Goal: Task Accomplishment & Management: Manage account settings

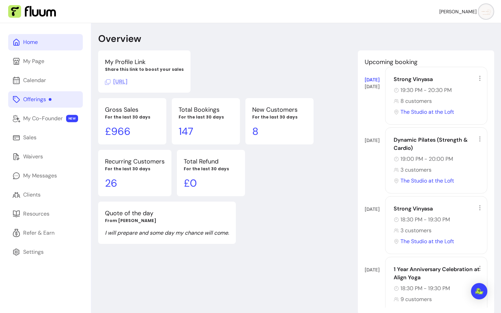
click at [42, 101] on div "Offerings" at bounding box center [37, 99] width 28 height 8
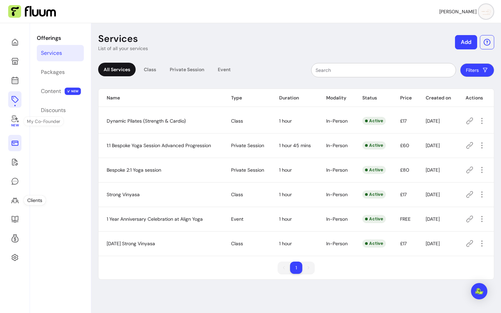
click at [14, 148] on link at bounding box center [14, 143] width 13 height 16
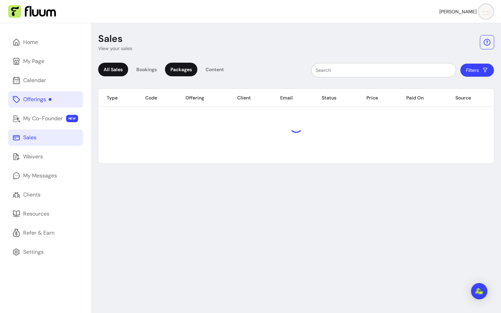
click at [188, 71] on div "Packages" at bounding box center [181, 70] width 32 height 14
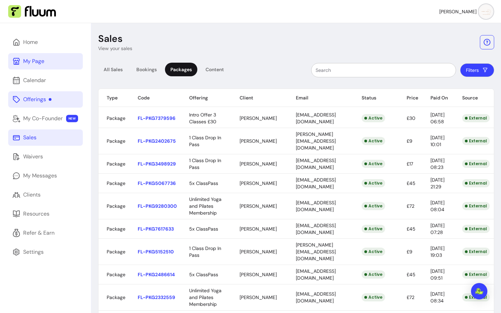
click at [52, 69] on link "My Page" at bounding box center [45, 61] width 75 height 16
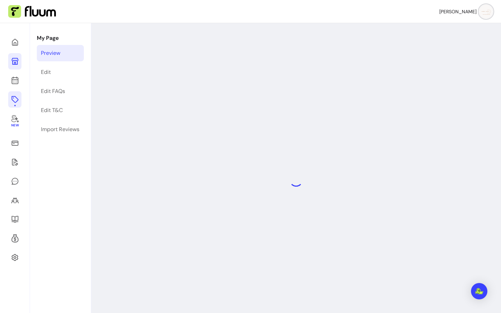
click at [18, 100] on icon at bounding box center [15, 99] width 8 height 8
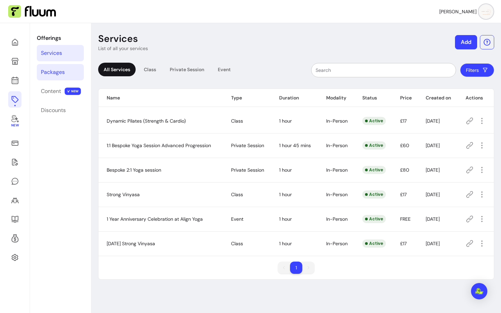
click at [60, 68] on div "Packages" at bounding box center [53, 72] width 24 height 8
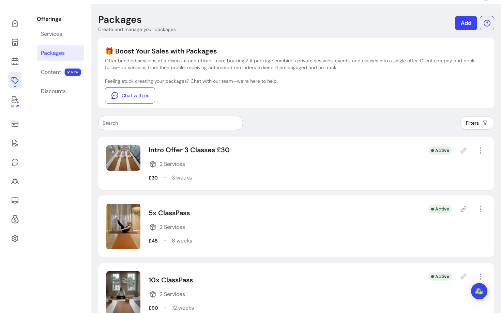
scroll to position [20, 0]
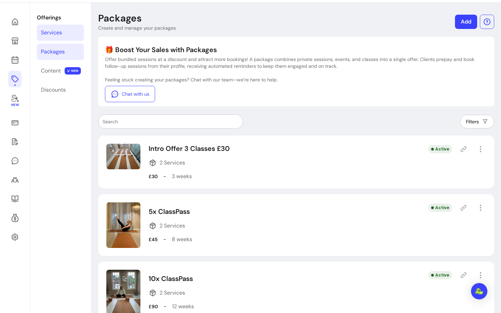
click at [59, 38] on link "Services" at bounding box center [60, 33] width 47 height 16
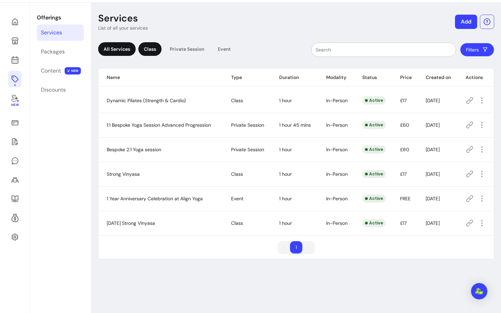
click at [153, 49] on div "Class" at bounding box center [149, 49] width 23 height 14
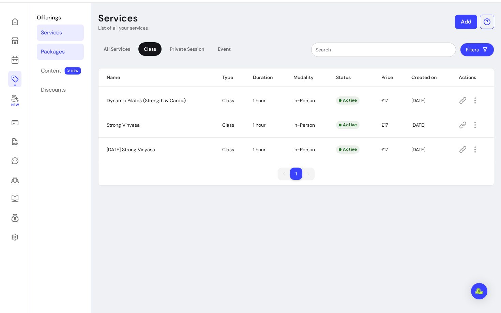
click at [59, 50] on div "Packages" at bounding box center [53, 52] width 24 height 8
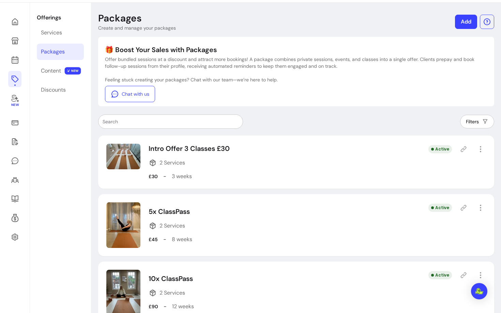
scroll to position [52, 0]
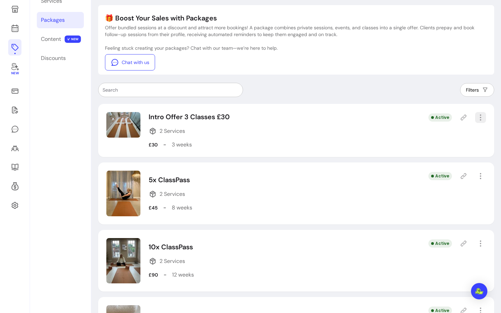
click at [484, 119] on icon "button" at bounding box center [481, 118] width 8 height 8
click at [427, 143] on icon at bounding box center [425, 141] width 5 height 5
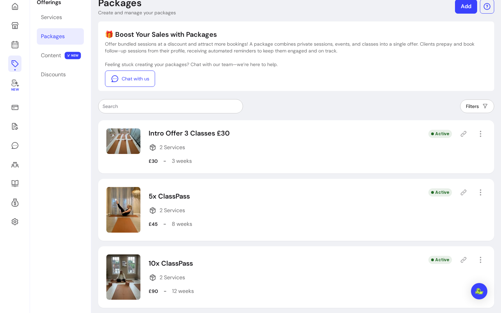
select select "***"
select select "*****"
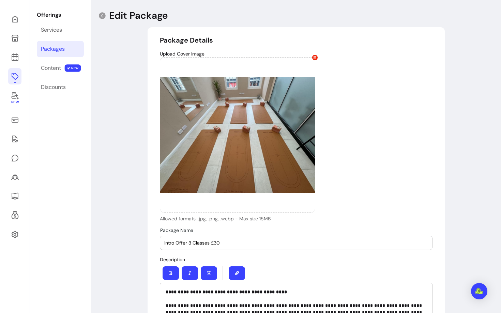
type input "**********"
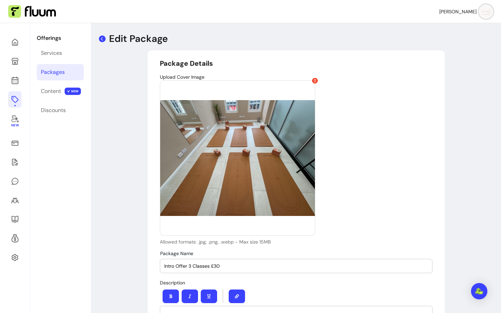
click at [103, 38] on icon at bounding box center [102, 38] width 7 height 7
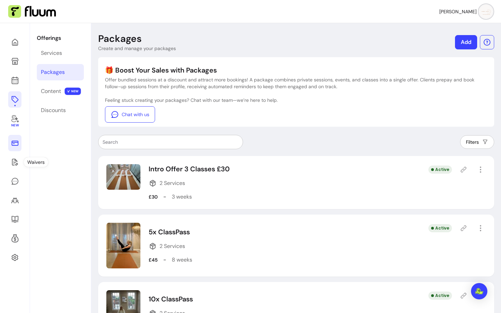
click at [15, 143] on icon at bounding box center [15, 143] width 7 height 5
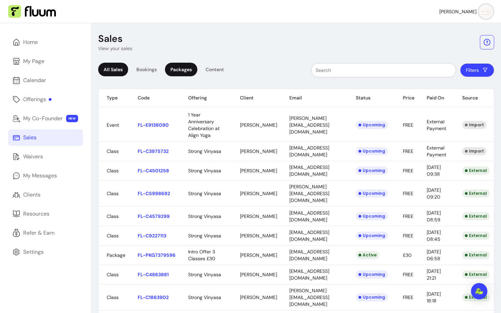
click at [178, 68] on div "Packages" at bounding box center [181, 70] width 32 height 14
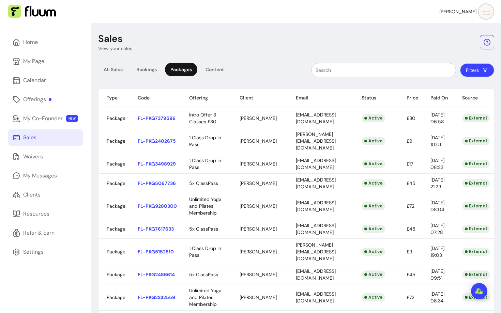
click at [369, 98] on th "Status" at bounding box center [376, 98] width 45 height 18
click at [476, 70] on button "Filters" at bounding box center [477, 70] width 34 height 14
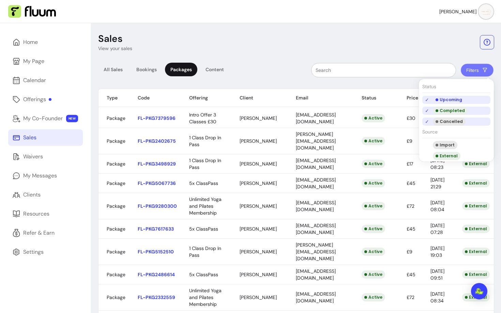
click at [426, 120] on li "Cancelled" at bounding box center [456, 122] width 68 height 8
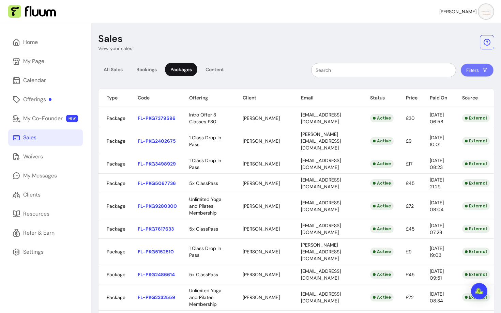
click at [285, 63] on div "Filters" at bounding box center [364, 70] width 261 height 14
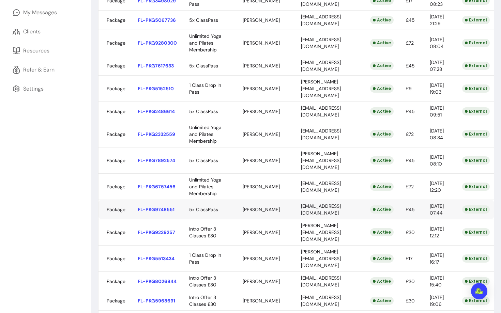
scroll to position [164, 0]
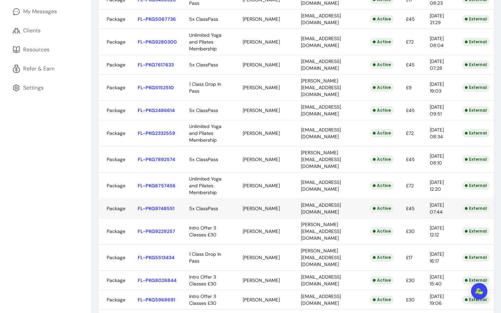
click at [157, 195] on body "Joanna M. Home My Page Calendar Offerings My Co-Founder NEW Sales Waivers My Me…" at bounding box center [250, 156] width 501 height 313
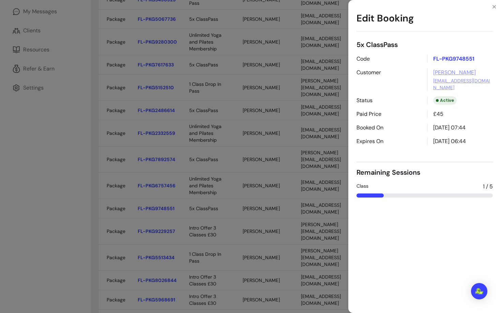
click at [450, 60] on p "FL-PKG9748551" at bounding box center [460, 59] width 65 height 8
copy p "FL-PKG9748551"
click at [246, 166] on div "Edit Booking 5x ClassPass Code FL-PKG9748551 Customer Wayne Brookes wayne251068…" at bounding box center [250, 156] width 501 height 313
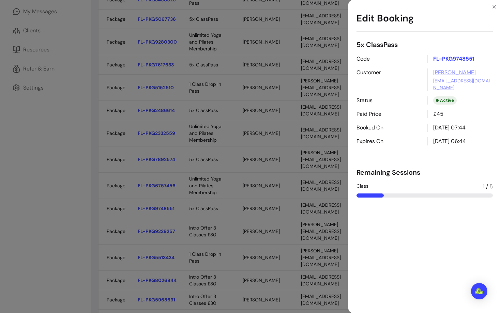
drag, startPoint x: 346, startPoint y: 195, endPoint x: 283, endPoint y: 194, distance: 62.7
click at [283, 194] on body "Joanna M. Home My Page Calendar Offerings My Co-Founder NEW Sales Waivers My Me…" at bounding box center [250, 156] width 501 height 313
click at [451, 60] on p "FL-PKG9748551" at bounding box center [460, 59] width 65 height 8
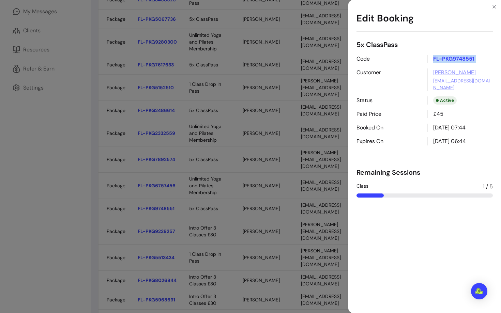
click at [256, 223] on div "Edit Booking 5x ClassPass Code FL-PKG9748551 Customer Wayne Brookes wayne251068…" at bounding box center [250, 156] width 501 height 313
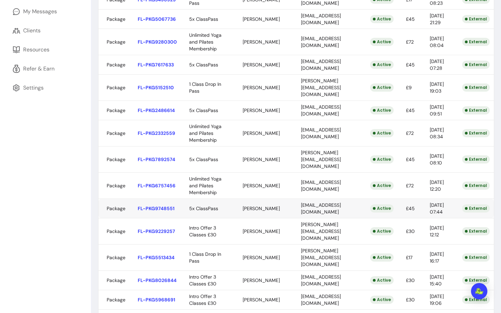
click at [150, 195] on body "Joanna M. Home My Page Calendar Offerings My Co-Founder NEW Sales Waivers My Me…" at bounding box center [250, 156] width 501 height 313
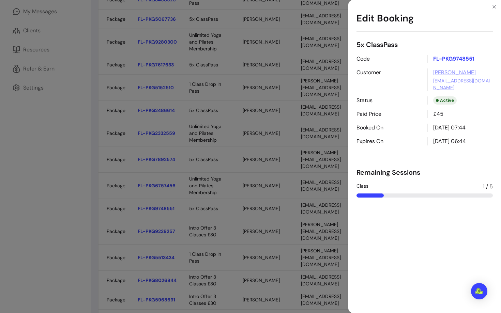
click at [441, 60] on p "FL-PKG9748551" at bounding box center [460, 59] width 65 height 8
copy p "FL-PKG9748551"
click at [249, 180] on div "Edit Booking 5x ClassPass Code FL-PKG9748551 Customer Wayne Brookes wayne251068…" at bounding box center [250, 156] width 501 height 313
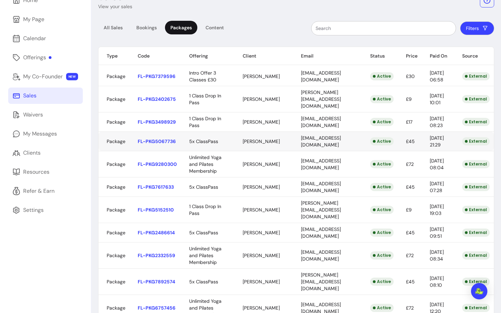
scroll to position [0, 0]
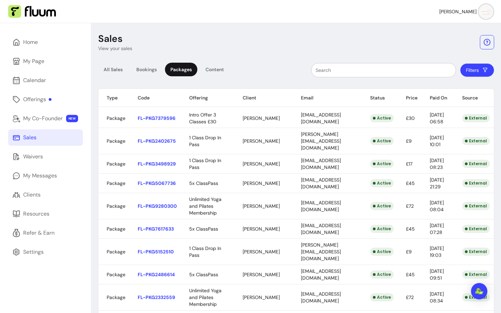
click at [205, 97] on th "Offering" at bounding box center [208, 98] width 54 height 18
click at [41, 100] on div "Offerings" at bounding box center [37, 99] width 28 height 8
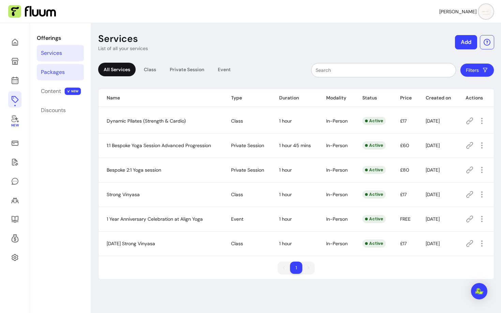
click at [50, 72] on div "Packages" at bounding box center [53, 72] width 24 height 8
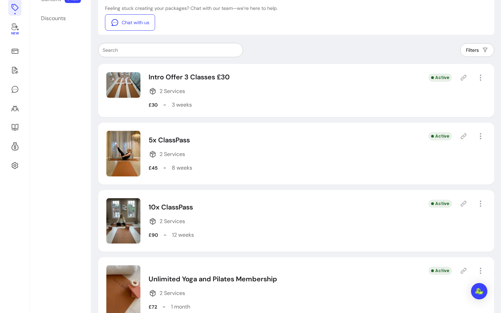
scroll to position [99, 0]
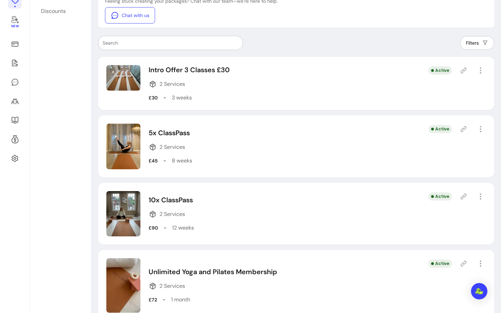
click at [450, 92] on span "Amend" at bounding box center [456, 94] width 50 height 7
select select "***"
select select "*****"
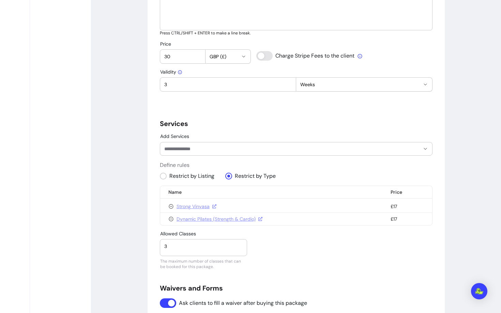
scroll to position [356, 0]
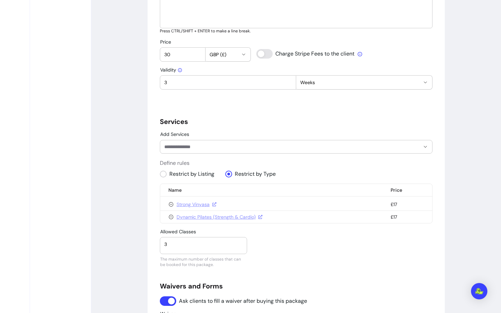
click at [185, 149] on input "Add Services" at bounding box center [286, 147] width 245 height 7
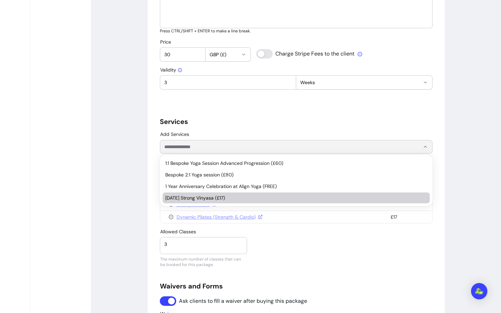
click at [182, 196] on span "Saturday Strong Vinyasa (£17)" at bounding box center [292, 198] width 255 height 7
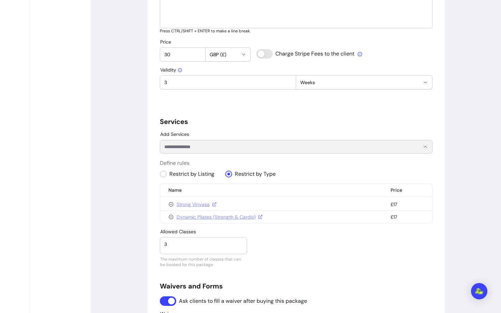
type input "1"
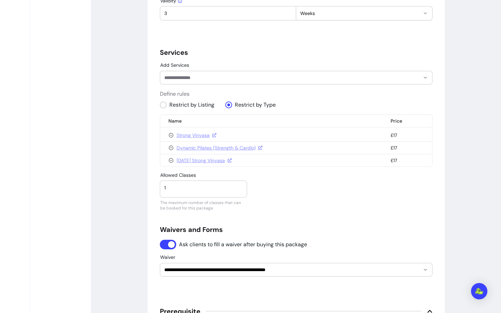
scroll to position [434, 0]
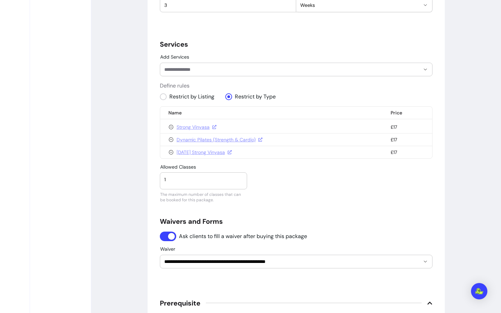
click at [220, 181] on input "1" at bounding box center [203, 179] width 78 height 7
type input "3"
click at [321, 190] on div "**********" at bounding box center [296, 36] width 273 height 823
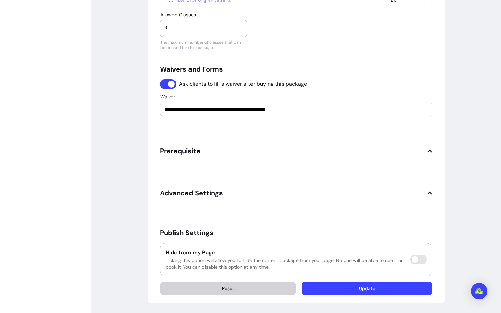
click at [335, 287] on button "Update" at bounding box center [367, 289] width 131 height 14
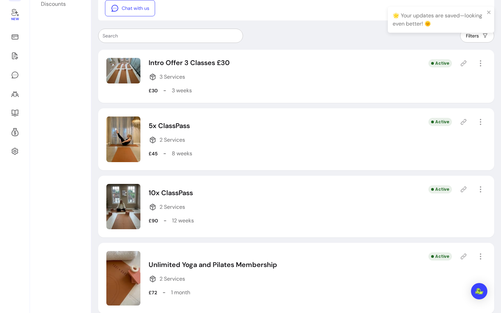
scroll to position [106, 0]
click at [482, 188] on icon "button" at bounding box center [481, 190] width 8 height 8
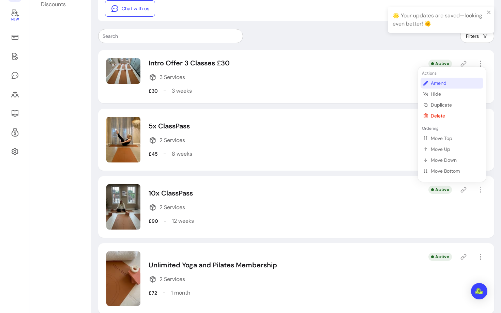
click at [435, 81] on span "Amend" at bounding box center [456, 83] width 50 height 7
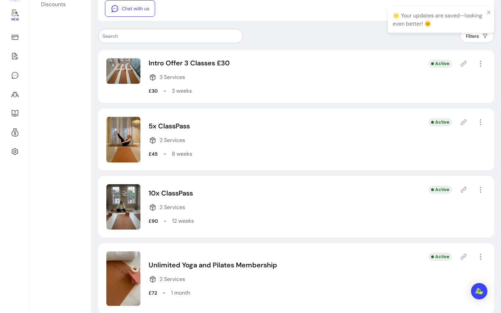
select select "***"
select select "*****"
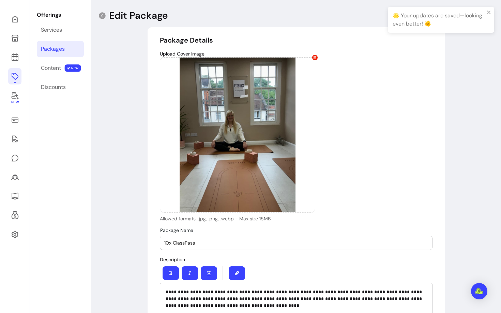
scroll to position [346, 0]
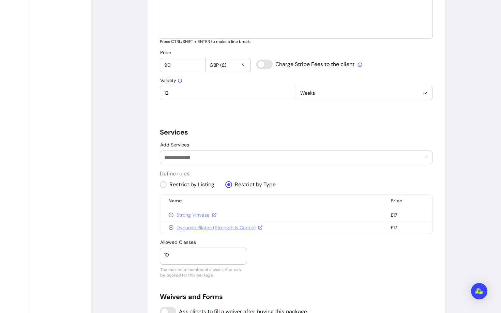
click at [267, 160] on input "Add Services" at bounding box center [286, 157] width 245 height 7
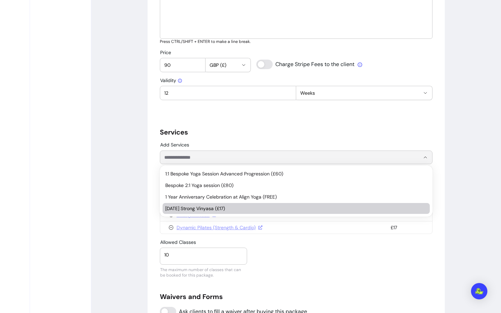
click at [212, 210] on span "Saturday Strong Vinyasa (£17)" at bounding box center [292, 208] width 255 height 7
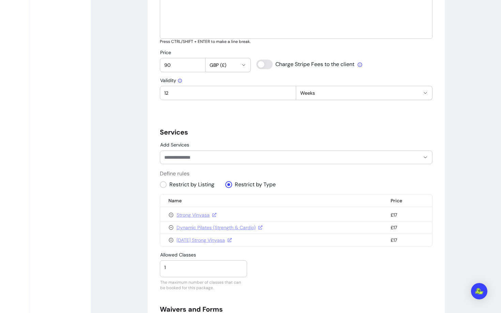
type input "1"
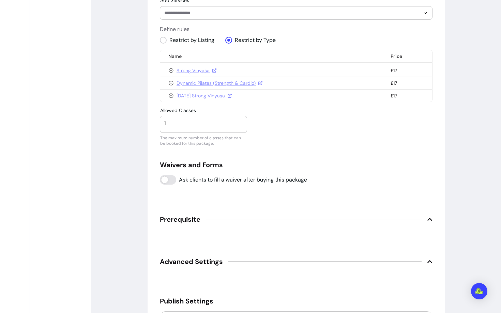
scroll to position [559, 0]
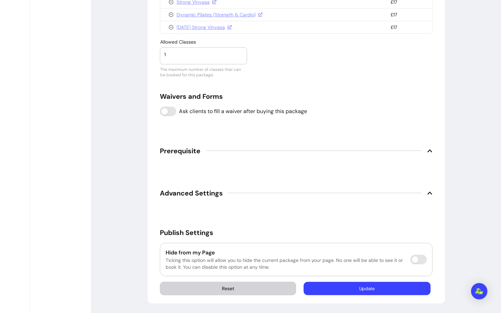
click at [333, 293] on button "Update" at bounding box center [367, 288] width 127 height 13
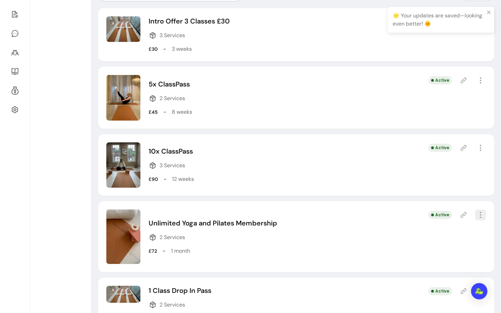
scroll to position [175, 0]
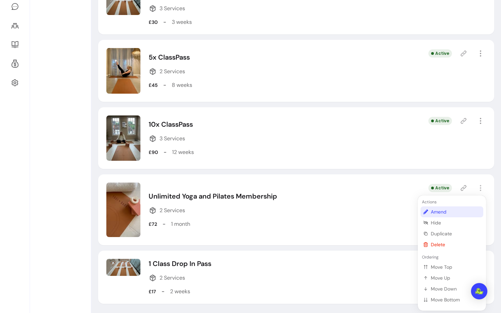
click at [435, 214] on span "Amend" at bounding box center [456, 212] width 50 height 7
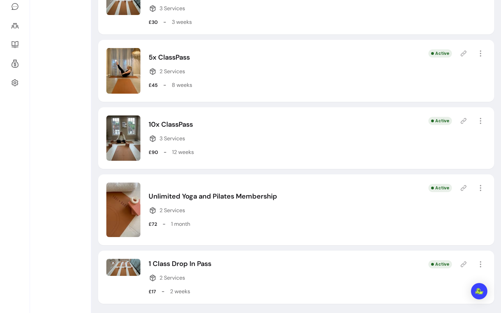
select select "***"
select select "******"
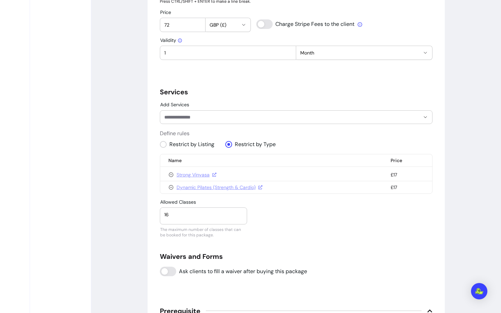
scroll to position [447, 0]
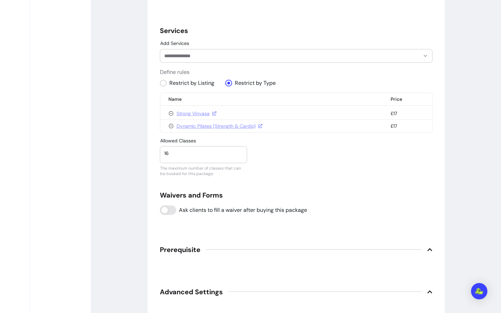
click at [209, 62] on div at bounding box center [296, 55] width 264 height 13
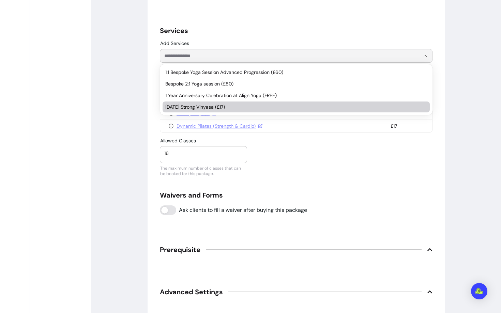
click at [190, 106] on span "Saturday Strong Vinyasa (£17)" at bounding box center [292, 107] width 255 height 7
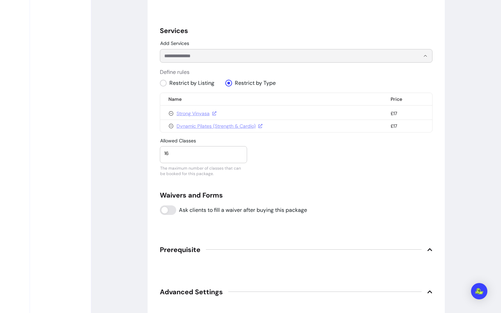
type input "1"
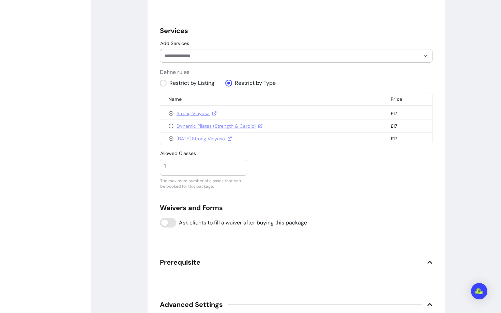
click at [179, 171] on div "1" at bounding box center [203, 166] width 78 height 14
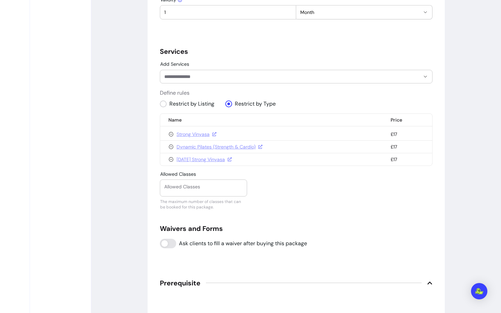
scroll to position [430, 0]
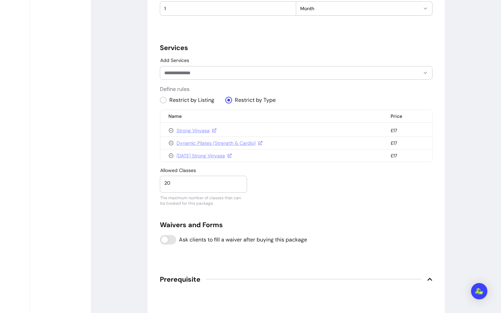
type input "20"
click at [280, 179] on div "Allowed Classes 20 The maximum number of classes that can be booked for this pa…" at bounding box center [296, 180] width 273 height 25
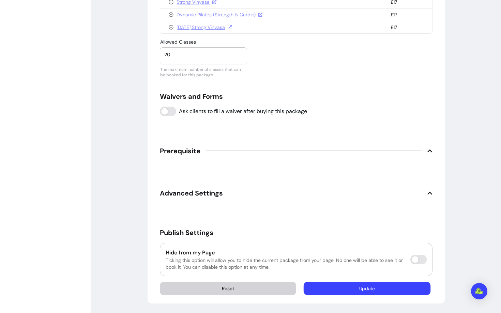
click at [360, 288] on button "Update" at bounding box center [367, 288] width 127 height 13
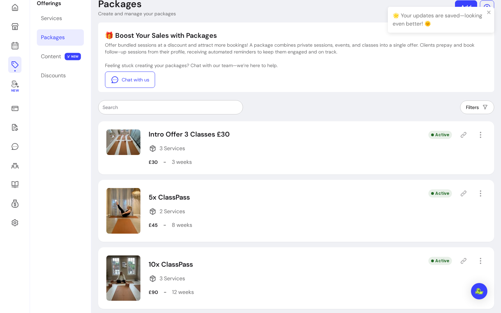
scroll to position [175, 0]
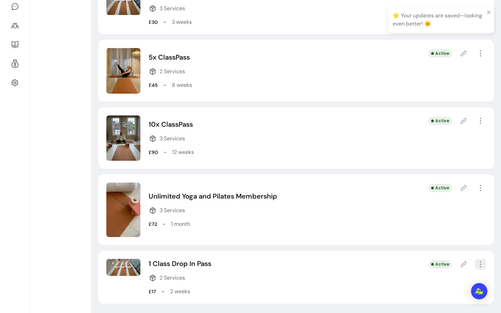
click at [483, 263] on icon "button" at bounding box center [481, 264] width 8 height 8
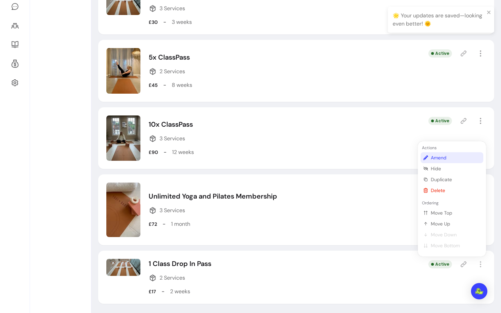
click at [430, 159] on li "Amend" at bounding box center [452, 157] width 63 height 11
select select "***"
select select "*****"
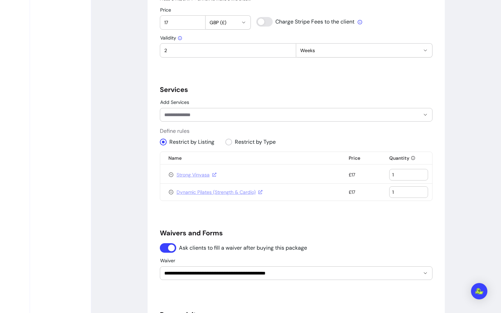
scroll to position [393, 0]
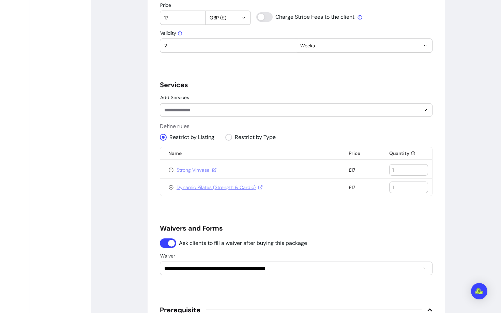
click at [224, 110] on input "Add Services" at bounding box center [286, 110] width 245 height 7
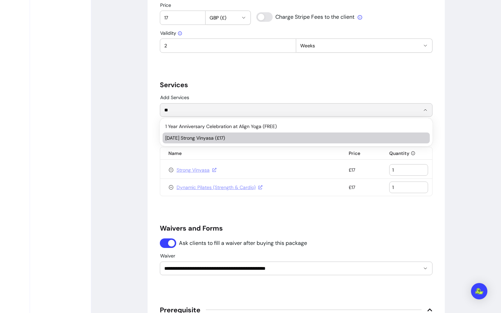
click at [223, 137] on span "Saturday Strong Vinyasa (£17)" at bounding box center [292, 138] width 255 height 7
type input "**"
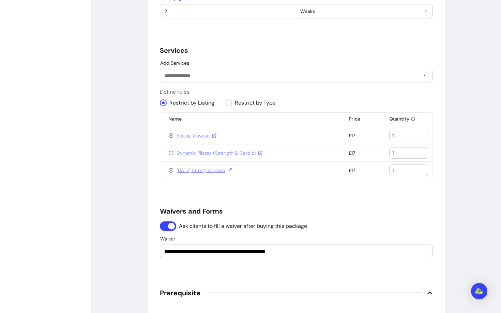
scroll to position [427, 0]
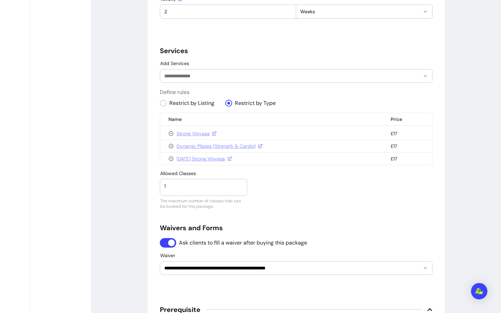
click at [370, 198] on div "**********" at bounding box center [296, 42] width 273 height 823
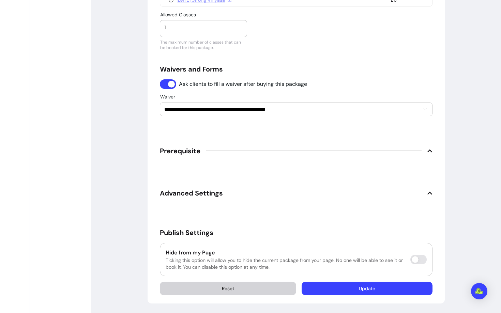
click at [375, 292] on button "Update" at bounding box center [367, 289] width 131 height 14
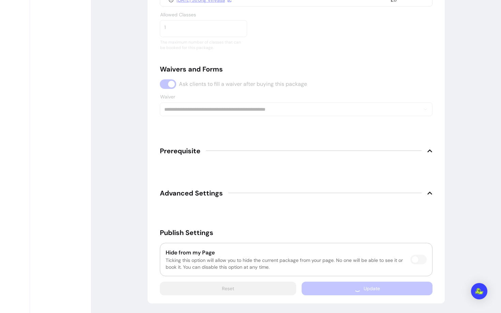
scroll to position [567, 0]
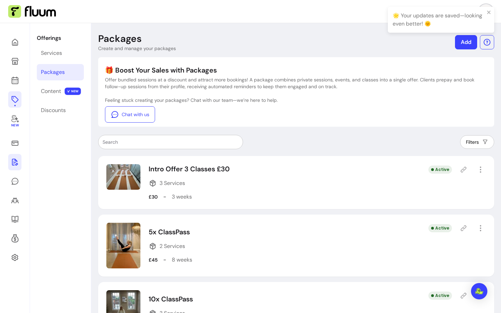
click at [13, 164] on icon at bounding box center [15, 162] width 8 height 8
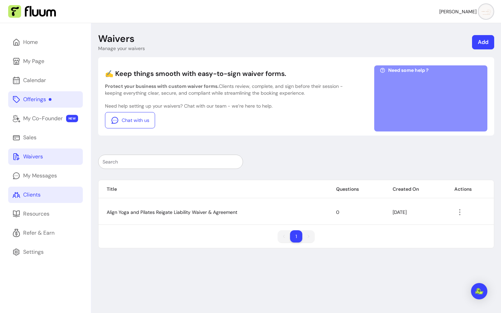
click at [20, 193] on link "Clients" at bounding box center [45, 195] width 75 height 16
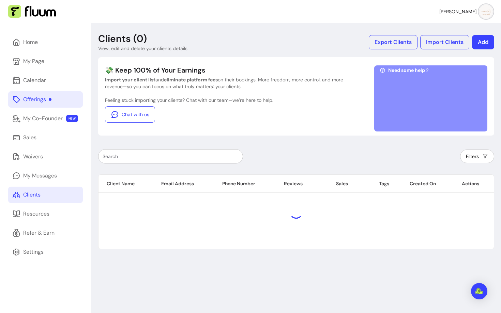
click at [154, 152] on div at bounding box center [171, 157] width 136 height 14
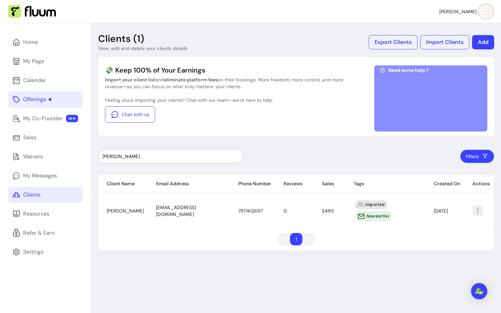
type input "wayne"
click at [481, 208] on button "button" at bounding box center [478, 211] width 11 height 11
click at [453, 223] on span "Amend" at bounding box center [453, 222] width 50 height 7
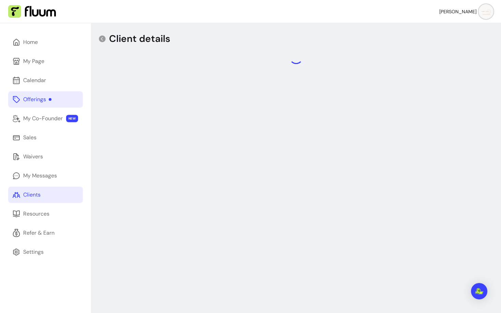
select select "****"
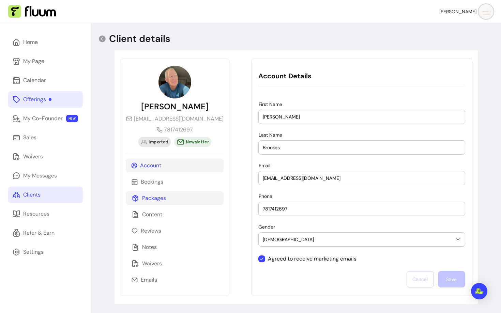
click at [145, 199] on p "Packages" at bounding box center [154, 198] width 24 height 8
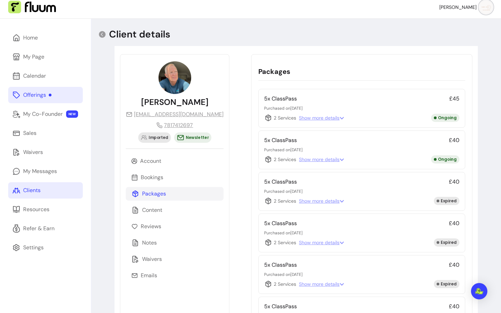
scroll to position [5, 0]
click at [299, 161] on span "Show more details" at bounding box center [321, 159] width 45 height 7
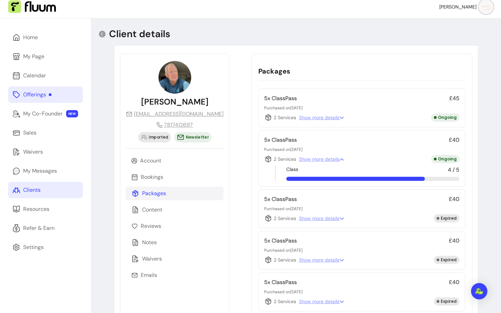
click at [312, 119] on span "Show more details" at bounding box center [321, 117] width 45 height 7
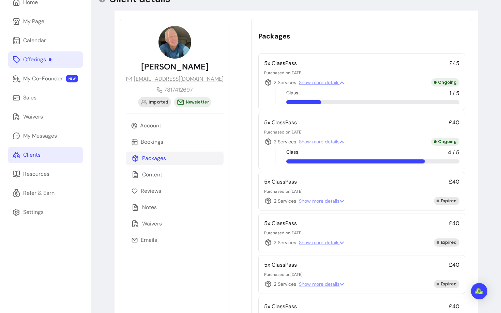
scroll to position [45, 0]
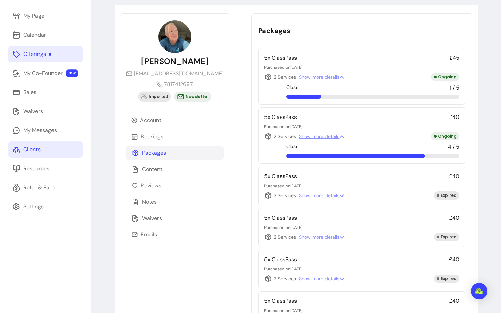
click at [264, 136] on icon at bounding box center [268, 136] width 8 height 8
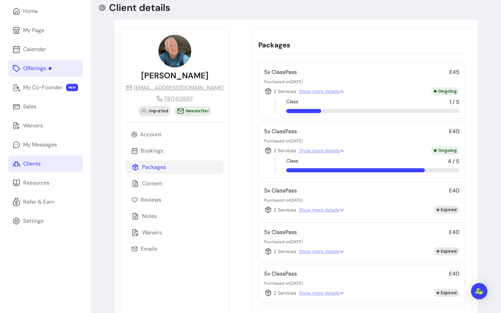
scroll to position [28, 0]
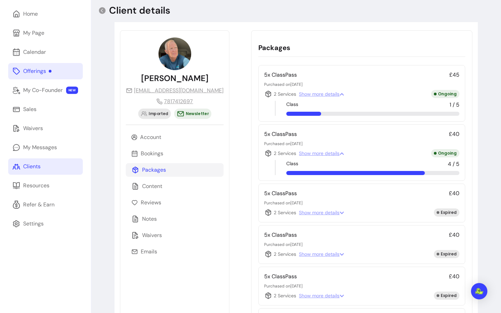
click at [266, 153] on icon at bounding box center [269, 153] width 6 height 7
click at [266, 93] on icon at bounding box center [269, 94] width 6 height 7
click at [49, 75] on link "Offerings" at bounding box center [45, 71] width 75 height 16
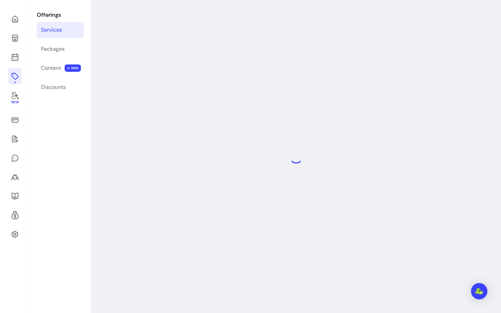
scroll to position [23, 0]
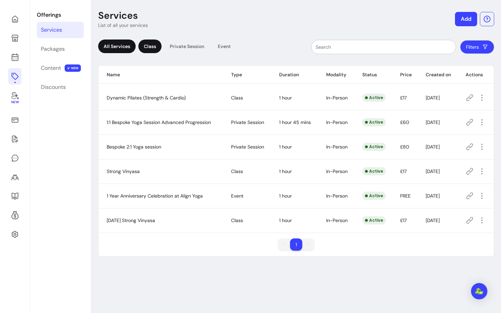
click at [154, 49] on div "Class" at bounding box center [149, 47] width 23 height 14
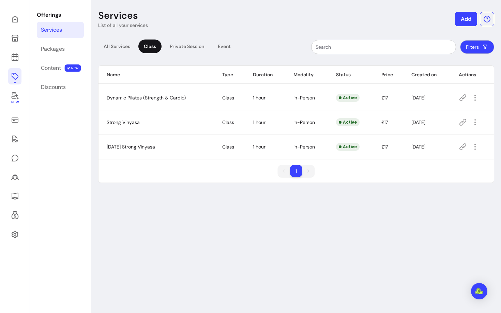
click at [464, 150] on icon at bounding box center [463, 147] width 8 height 8
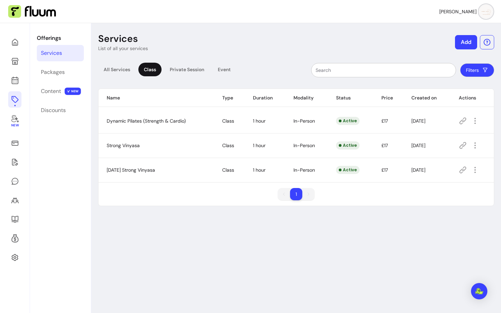
click at [485, 10] on img at bounding box center [486, 12] width 14 height 14
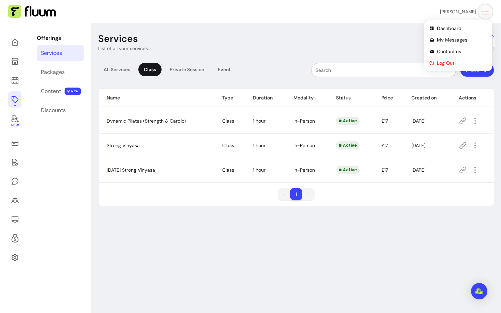
click at [452, 66] on span "Log Out" at bounding box center [462, 63] width 50 height 7
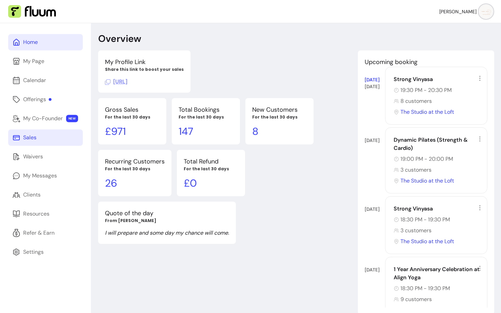
click at [35, 144] on link "Sales" at bounding box center [45, 138] width 75 height 16
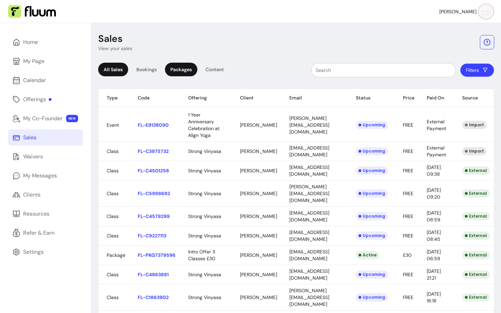
click at [194, 66] on div "Packages" at bounding box center [181, 70] width 32 height 14
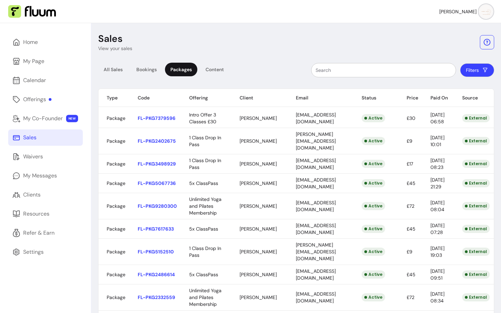
click at [476, 70] on button "Filters" at bounding box center [477, 70] width 34 height 14
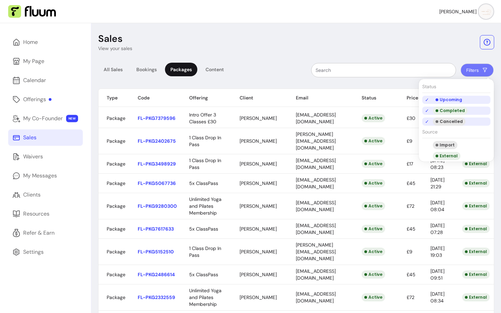
click at [429, 120] on li "Cancelled" at bounding box center [456, 122] width 68 height 8
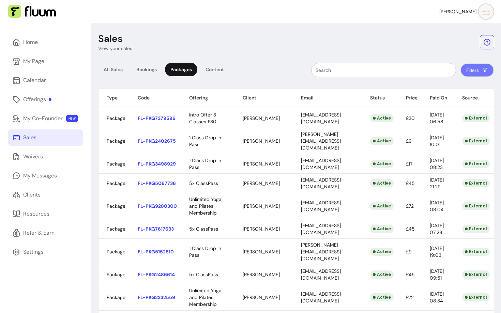
click at [389, 47] on header "Sales View your sales" at bounding box center [296, 42] width 396 height 19
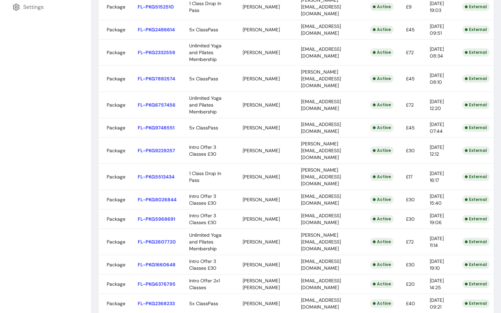
scroll to position [251, 0]
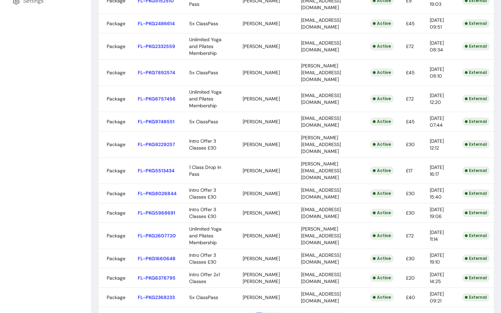
click at [270, 313] on li "2" at bounding box center [272, 319] width 12 height 12
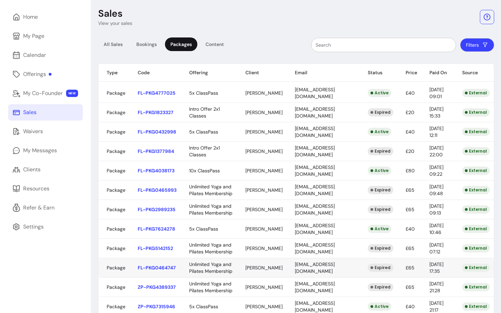
scroll to position [20, 0]
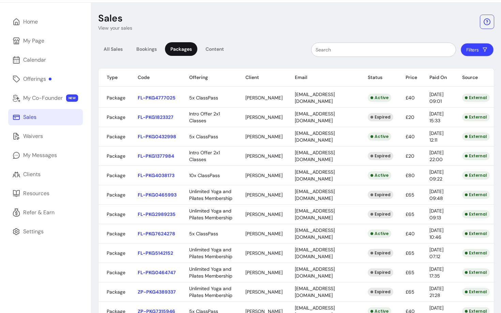
click at [475, 53] on button "Filters" at bounding box center [477, 49] width 33 height 13
click at [386, 59] on div "All Sales Bookings Packages Content Filters Type Code Offering Client Email Sta…" at bounding box center [296, 275] width 396 height 477
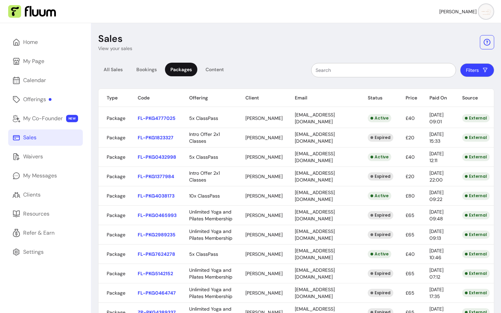
click at [374, 98] on th "Status" at bounding box center [379, 98] width 38 height 18
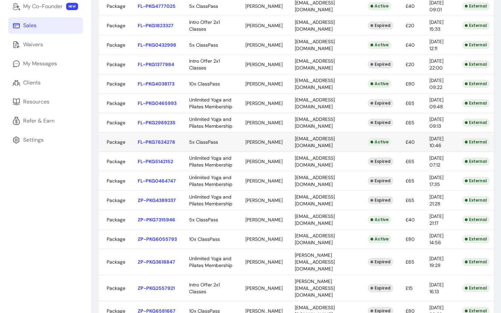
scroll to position [89, 0]
